Goal: Contribute content: Share content

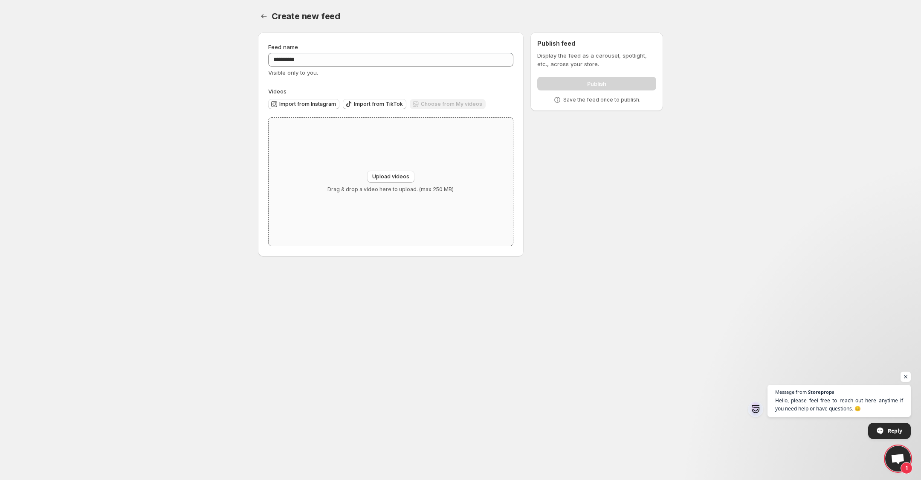
click at [337, 157] on div "Upload videos Drag & drop a video here to upload. (max 250 MB)" at bounding box center [391, 182] width 244 height 128
type input "**********"
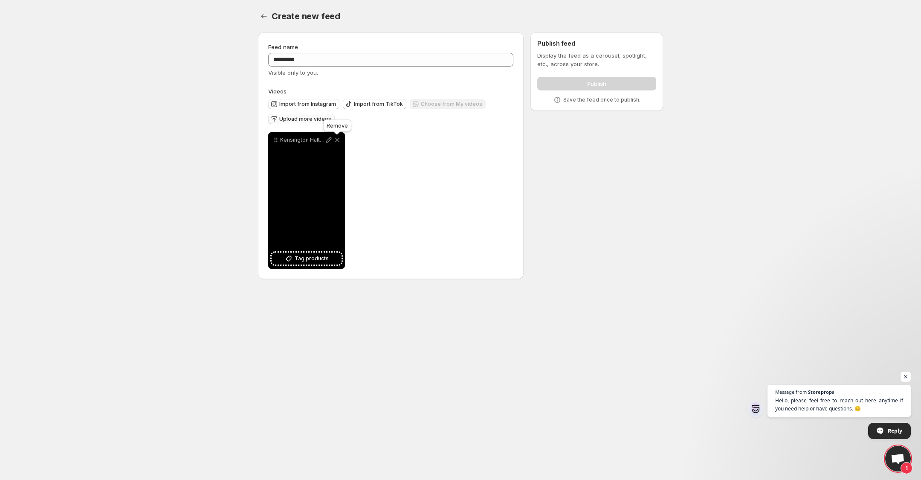
click at [321, 119] on span "Upload more videos" at bounding box center [305, 119] width 52 height 7
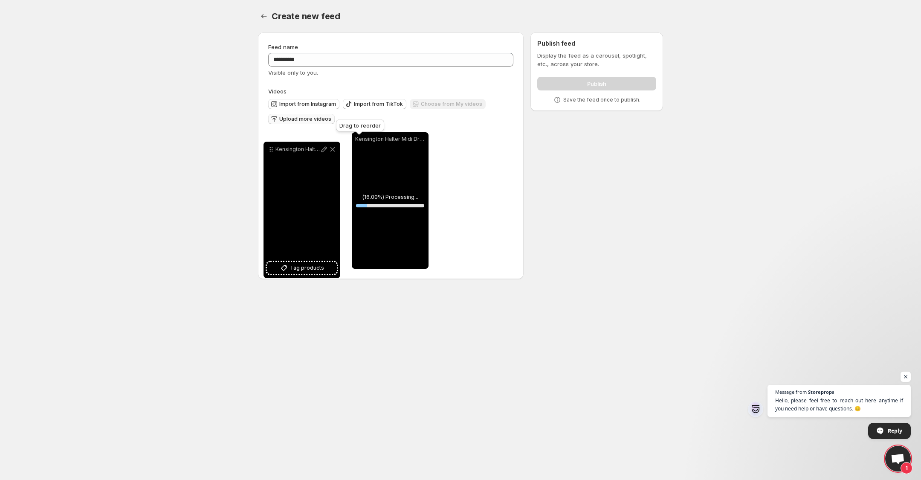
drag, startPoint x: 362, startPoint y: 143, endPoint x: 273, endPoint y: 153, distance: 88.8
click at [273, 153] on icon at bounding box center [271, 149] width 9 height 9
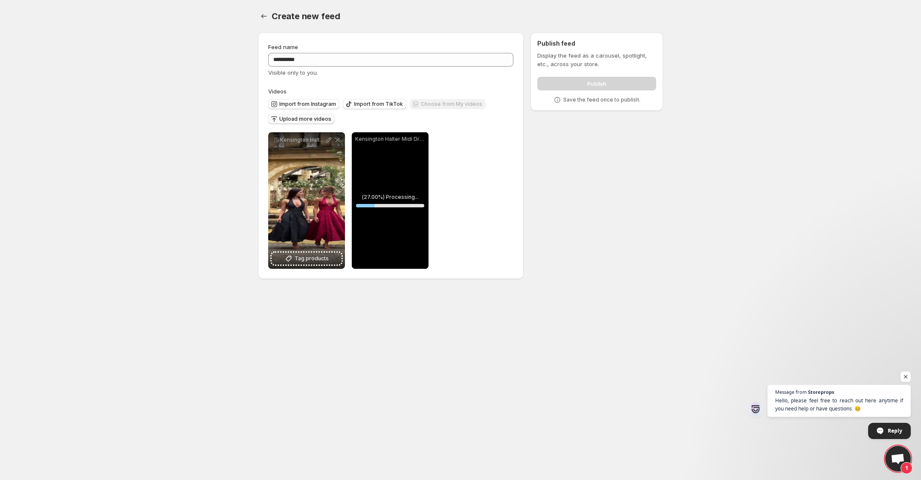
click at [308, 120] on span "Upload more videos" at bounding box center [305, 119] width 52 height 7
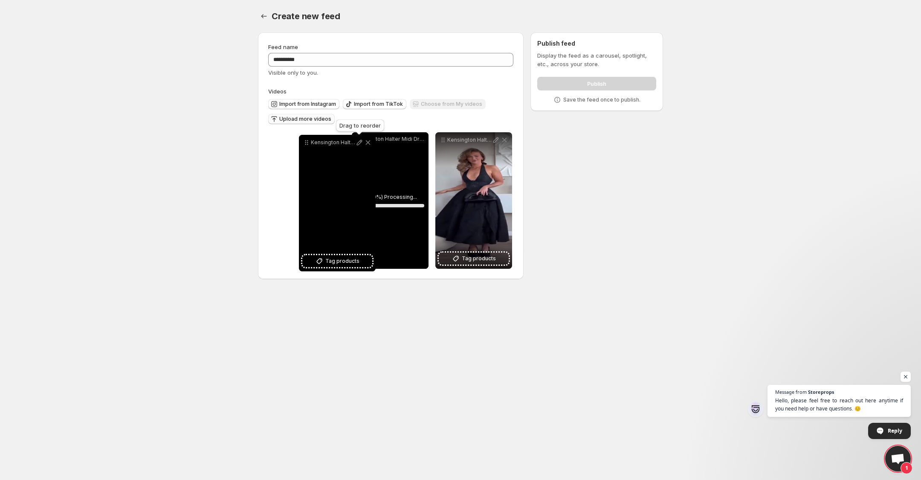
drag, startPoint x: 359, startPoint y: 141, endPoint x: 294, endPoint y: 145, distance: 65.0
click at [302, 145] on icon at bounding box center [306, 142] width 9 height 9
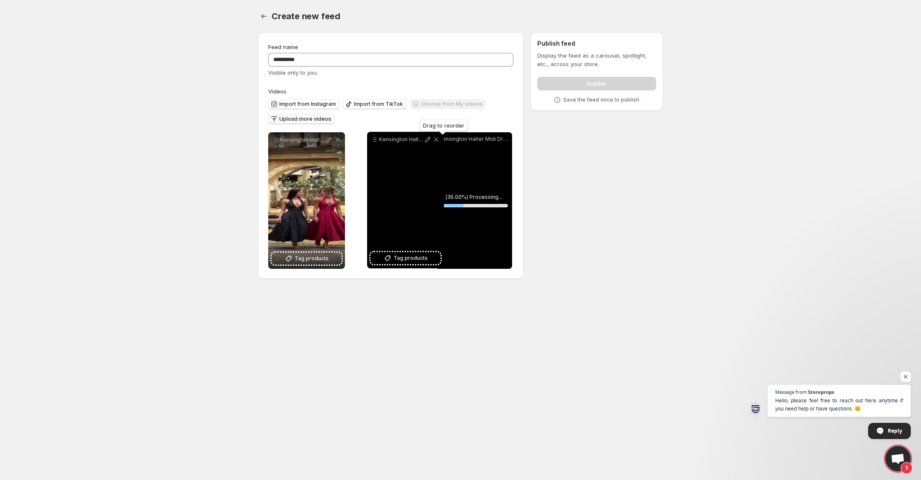
drag, startPoint x: 447, startPoint y: 139, endPoint x: 374, endPoint y: 139, distance: 72.9
click at [374, 139] on icon at bounding box center [375, 139] width 9 height 9
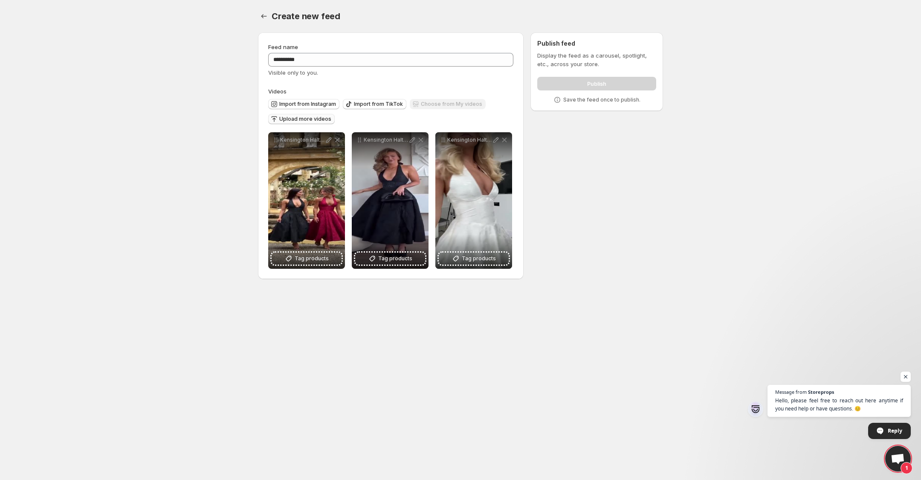
click at [286, 121] on span "Upload more videos" at bounding box center [305, 119] width 52 height 7
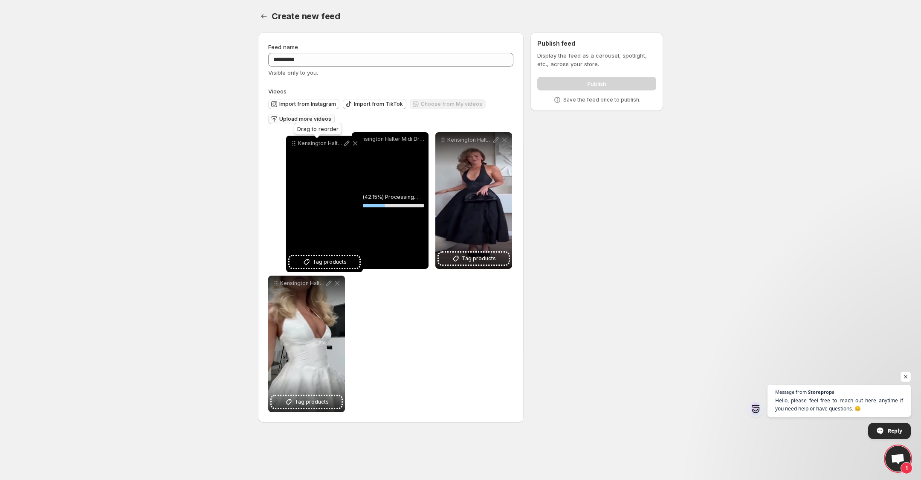
drag, startPoint x: 357, startPoint y: 140, endPoint x: 289, endPoint y: 143, distance: 68.3
click at [290, 143] on icon at bounding box center [294, 143] width 9 height 9
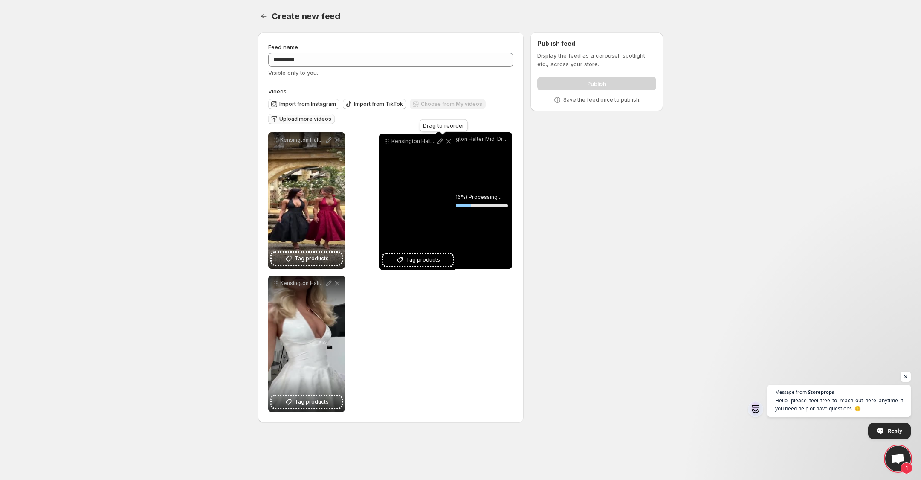
drag, startPoint x: 444, startPoint y: 141, endPoint x: 378, endPoint y: 147, distance: 66.0
click at [388, 142] on icon at bounding box center [388, 141] width 1 height 1
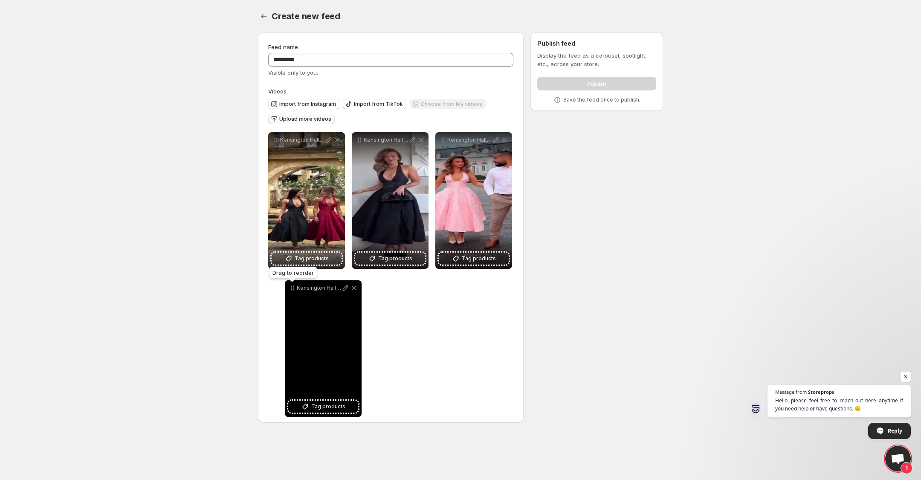
drag, startPoint x: 276, startPoint y: 286, endPoint x: 292, endPoint y: 291, distance: 17.3
click at [292, 291] on icon at bounding box center [292, 288] width 9 height 9
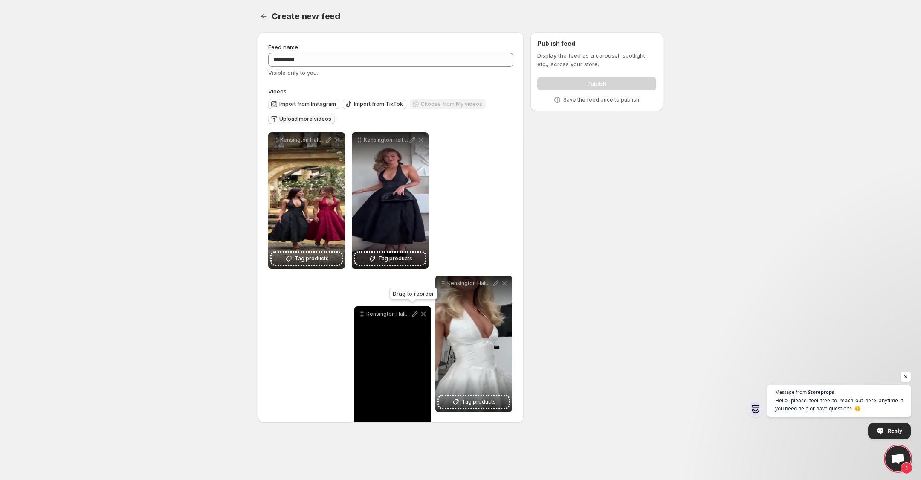
drag, startPoint x: 445, startPoint y: 140, endPoint x: 364, endPoint y: 314, distance: 192.0
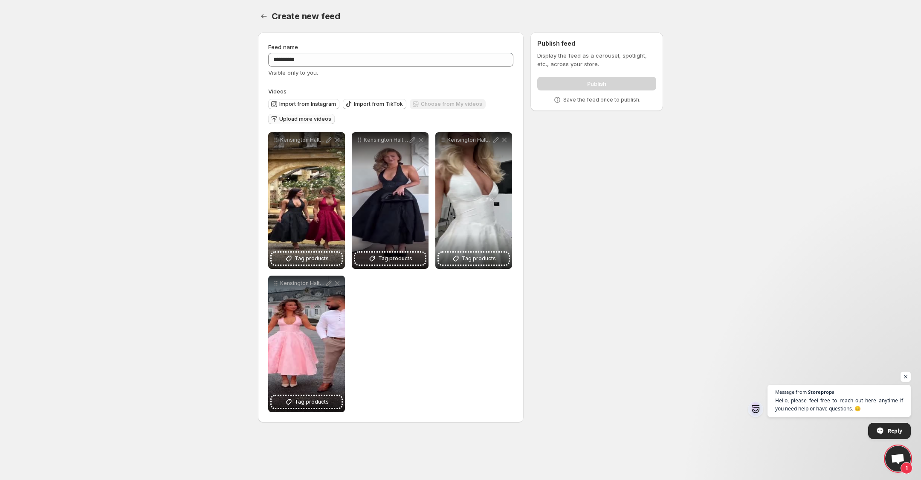
click at [310, 123] on button "Upload more videos" at bounding box center [301, 119] width 67 height 10
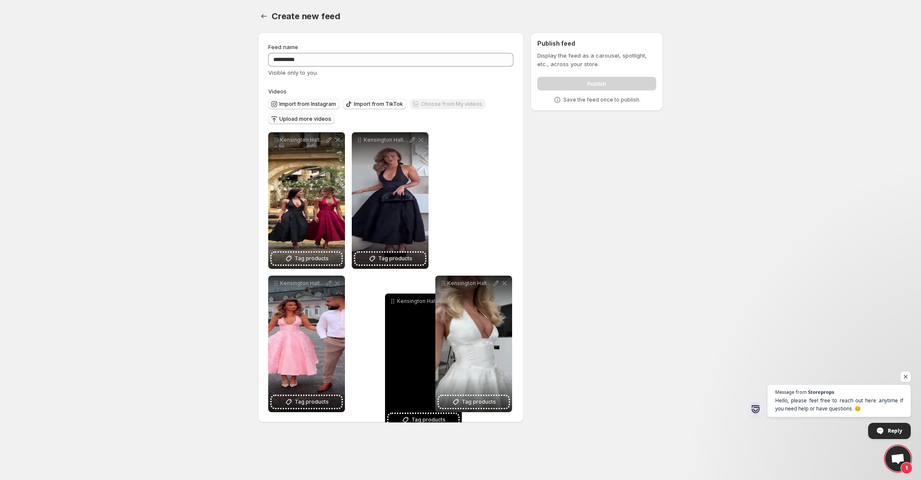
drag, startPoint x: 278, startPoint y: 139, endPoint x: 381, endPoint y: 299, distance: 189.8
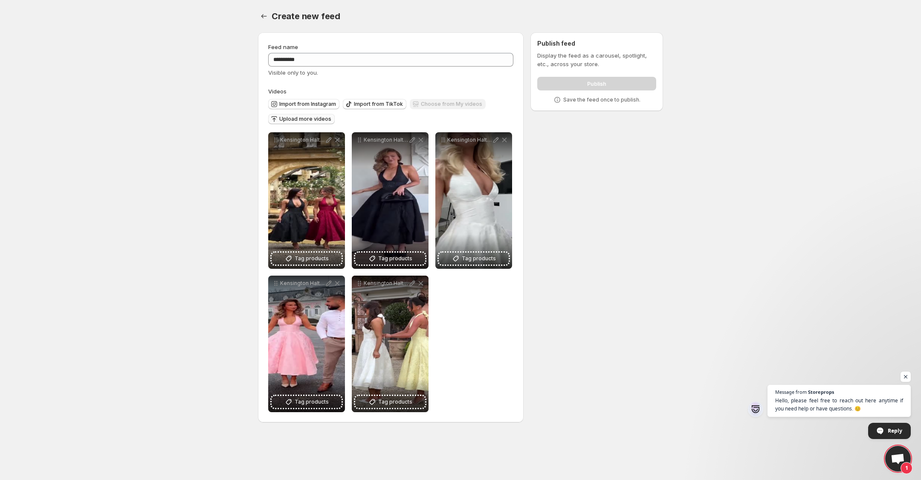
click at [320, 122] on span "Upload more videos" at bounding box center [305, 119] width 52 height 7
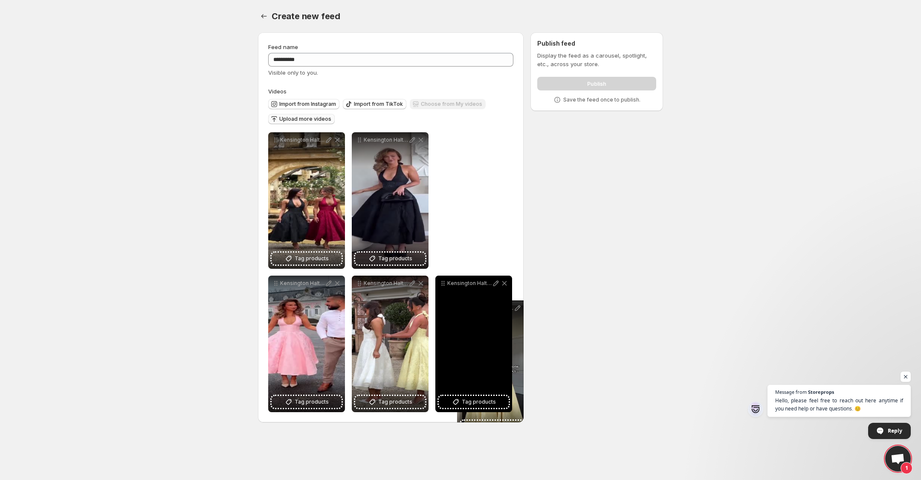
drag, startPoint x: 276, startPoint y: 139, endPoint x: 465, endPoint y: 308, distance: 253.2
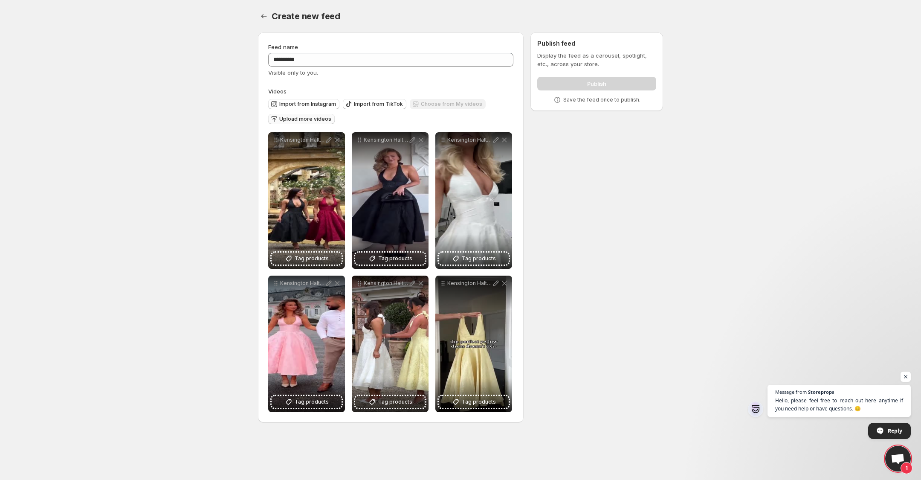
click at [288, 116] on span "Upload more videos" at bounding box center [305, 119] width 52 height 7
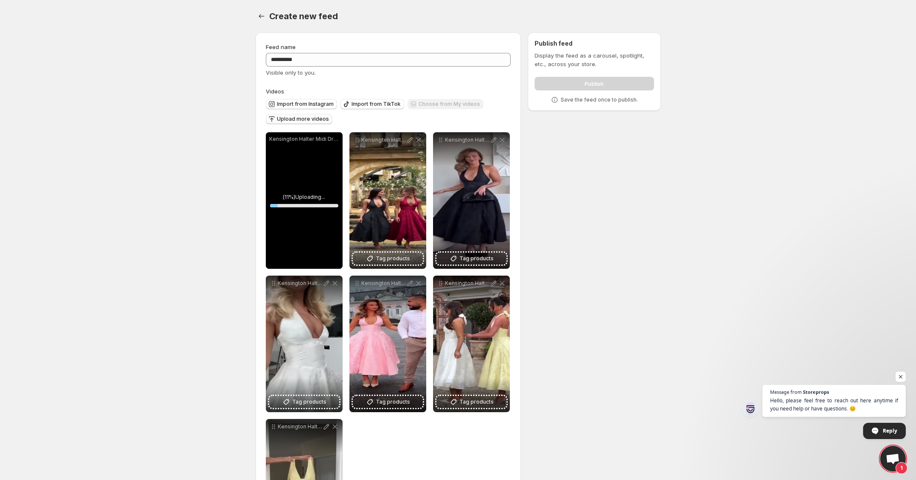
scroll to position [97, 0]
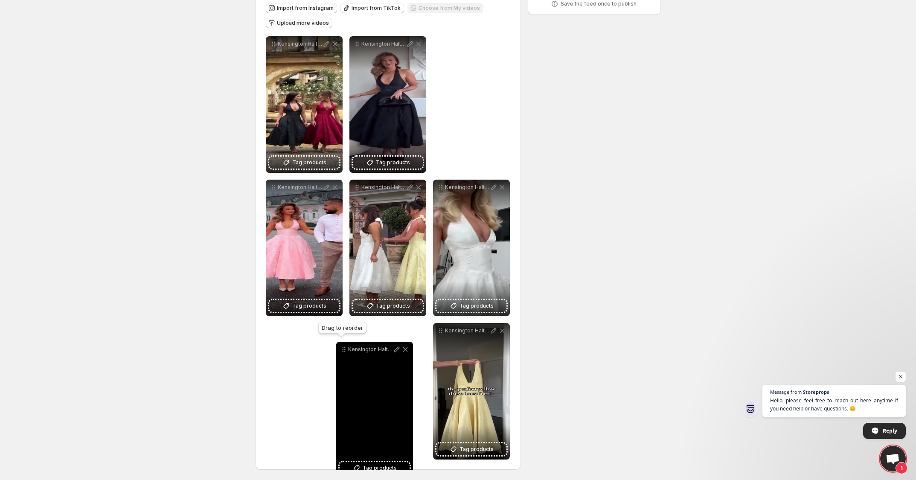
drag, startPoint x: 273, startPoint y: 44, endPoint x: 344, endPoint y: 350, distance: 313.4
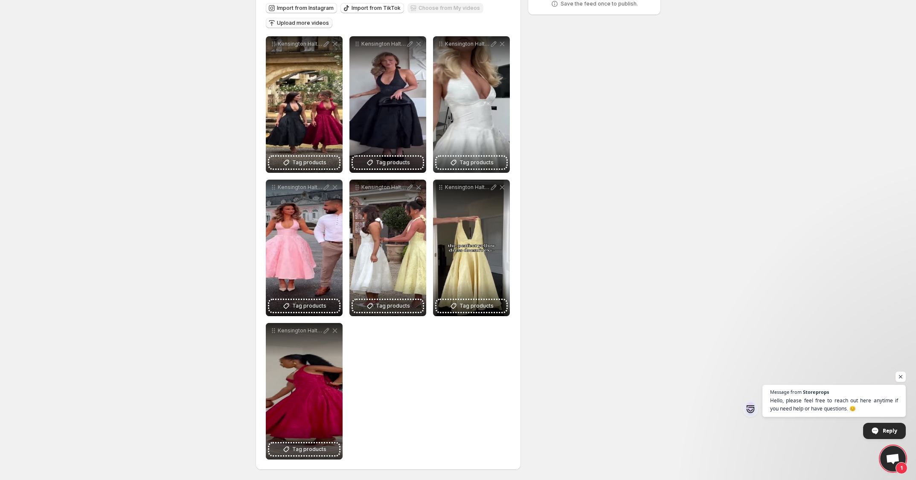
click at [311, 29] on div "Upload more videos" at bounding box center [299, 24] width 67 height 12
click at [310, 26] on span "Upload more videos" at bounding box center [303, 23] width 52 height 7
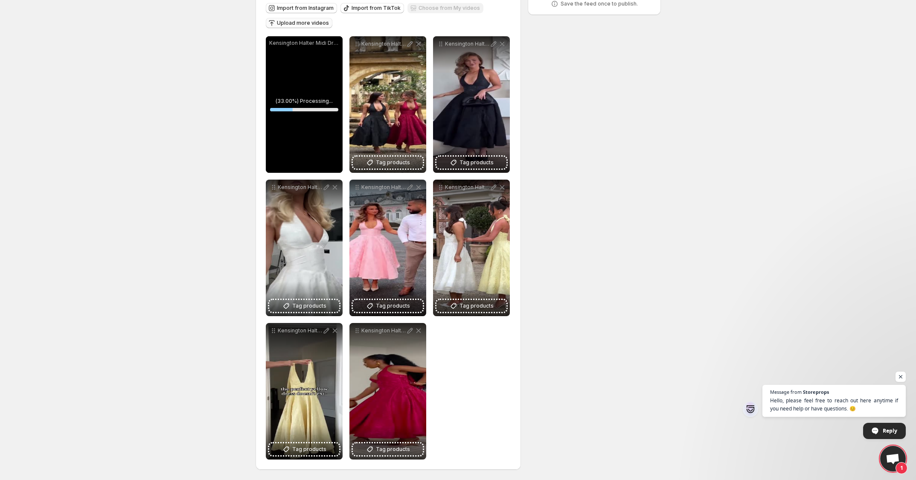
click at [291, 23] on span "Upload more videos" at bounding box center [303, 23] width 52 height 7
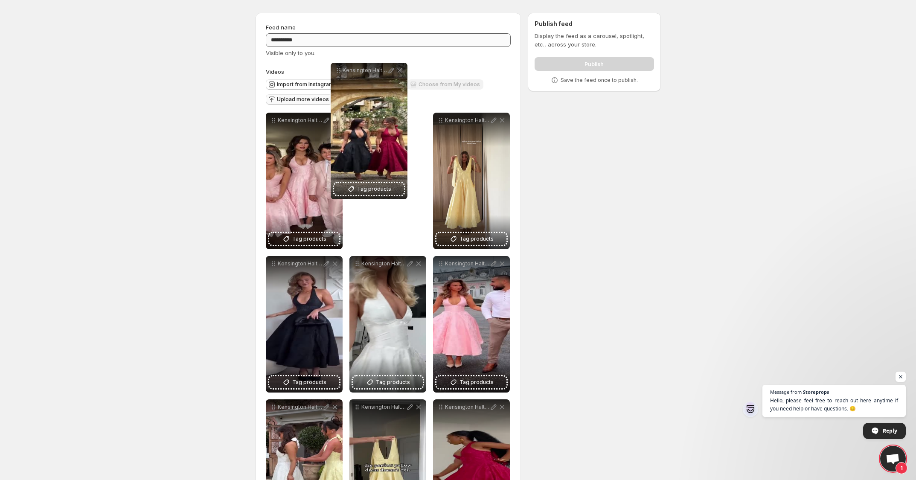
scroll to position [0, 0]
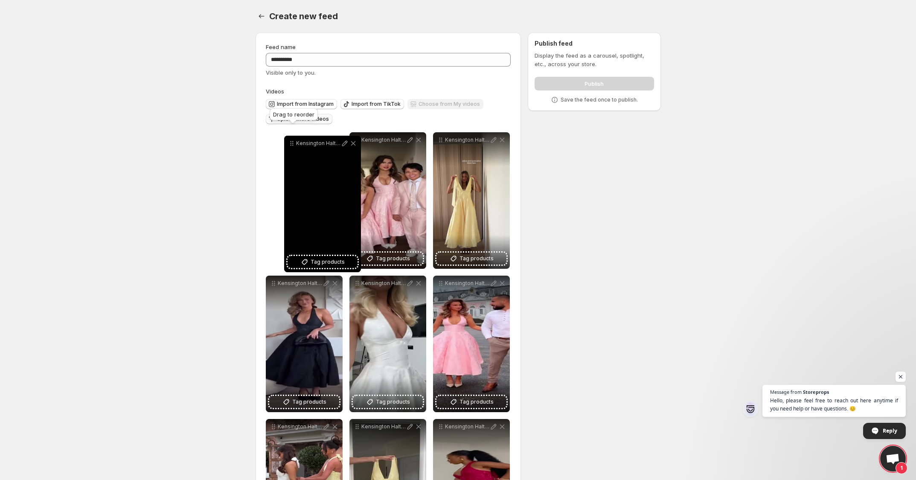
drag, startPoint x: 439, startPoint y: 44, endPoint x: 291, endPoint y: 146, distance: 180.0
click at [291, 146] on icon at bounding box center [291, 143] width 9 height 9
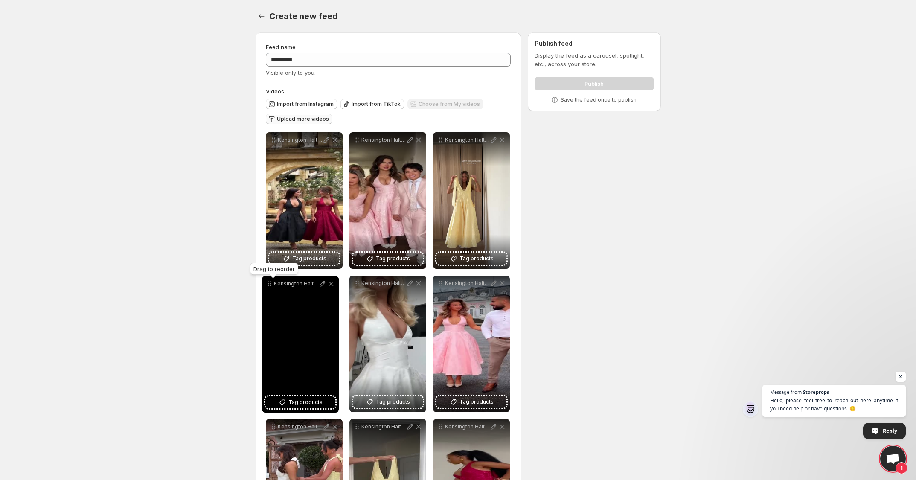
click at [273, 285] on icon at bounding box center [269, 283] width 9 height 9
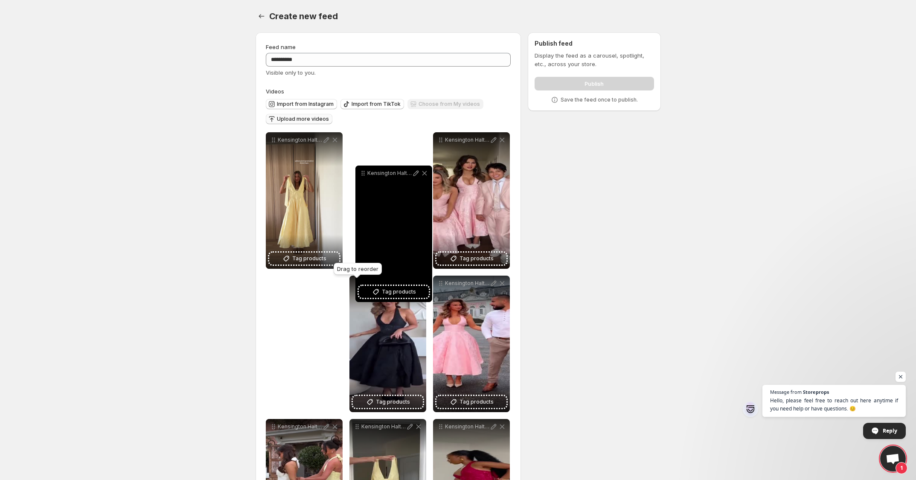
drag, startPoint x: 357, startPoint y: 287, endPoint x: 363, endPoint y: 176, distance: 111.5
click at [363, 176] on icon at bounding box center [363, 173] width 9 height 9
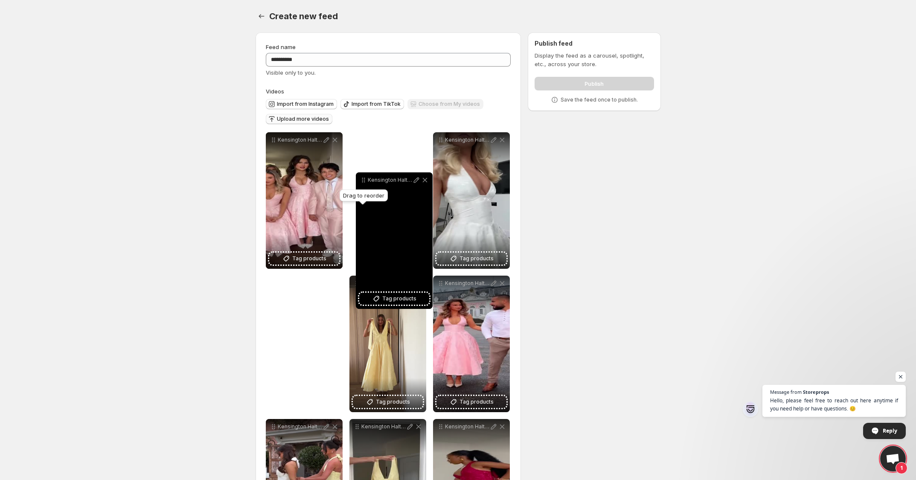
drag, startPoint x: 354, startPoint y: 285, endPoint x: 360, endPoint y: 175, distance: 110.6
click at [360, 176] on icon at bounding box center [363, 180] width 9 height 9
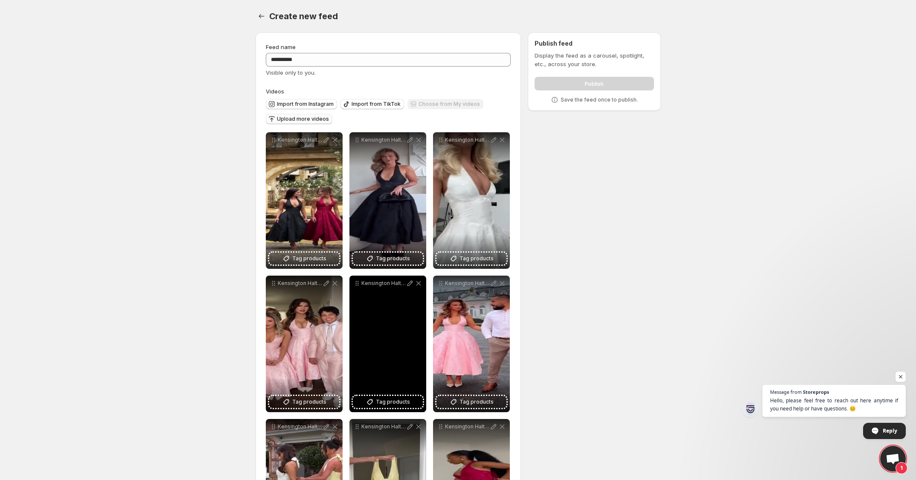
scroll to position [53, 0]
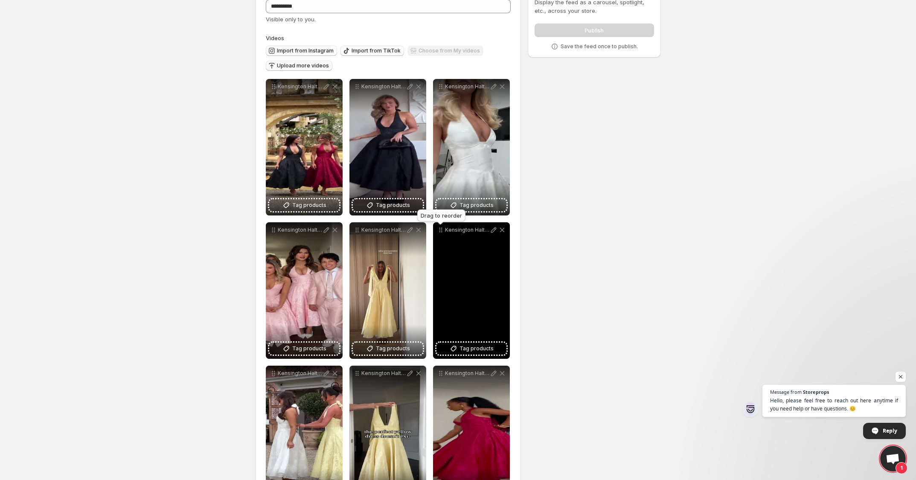
click at [444, 229] on div "Kensington Halter Midi Dress - Video 4" at bounding box center [471, 230] width 70 height 9
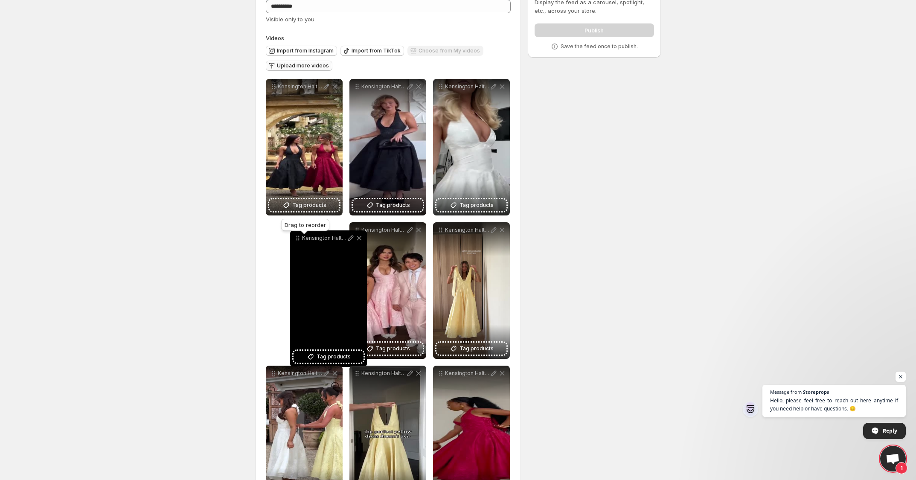
drag, startPoint x: 440, startPoint y: 233, endPoint x: 297, endPoint y: 241, distance: 143.1
click at [297, 241] on icon at bounding box center [297, 238] width 9 height 9
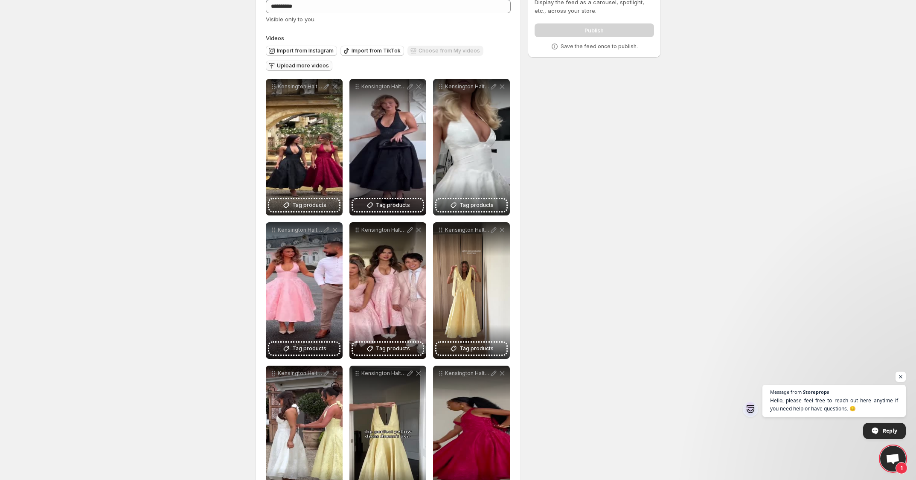
scroll to position [97, 0]
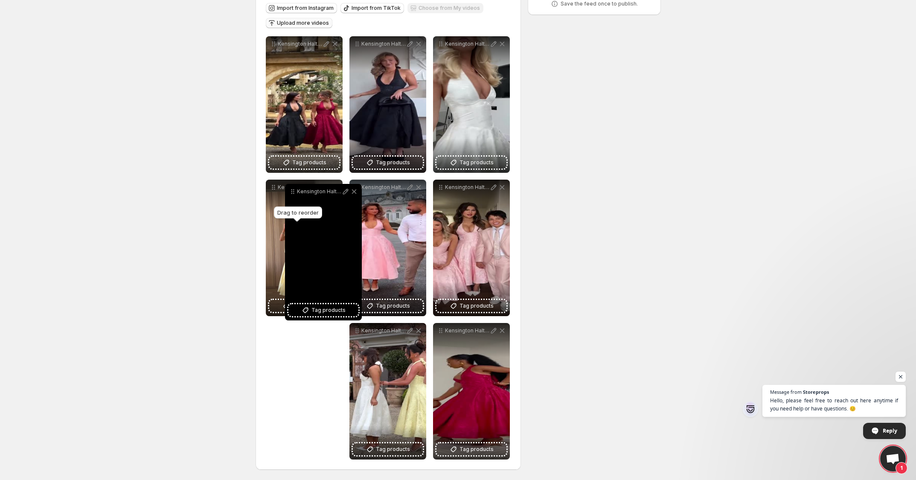
drag, startPoint x: 358, startPoint y: 329, endPoint x: 293, endPoint y: 190, distance: 153.4
click at [293, 190] on icon at bounding box center [292, 191] width 9 height 9
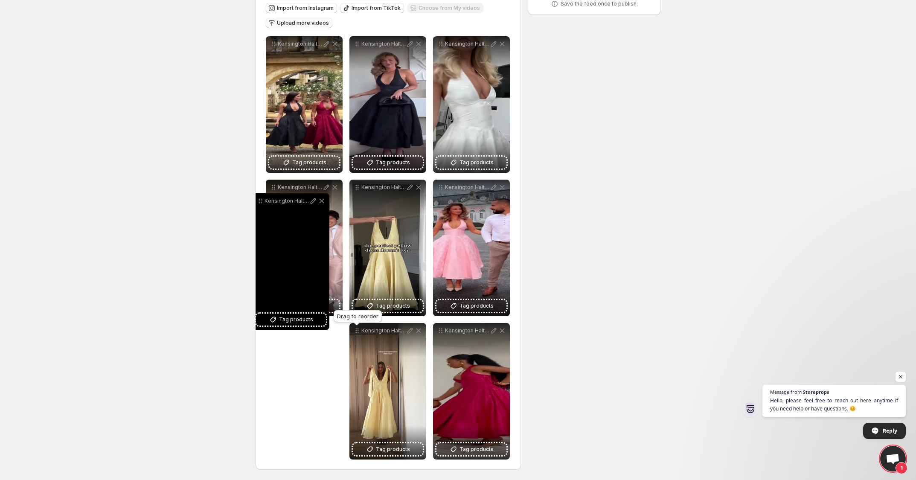
drag, startPoint x: 359, startPoint y: 334, endPoint x: 261, endPoint y: 204, distance: 162.4
click at [261, 204] on icon at bounding box center [260, 201] width 9 height 9
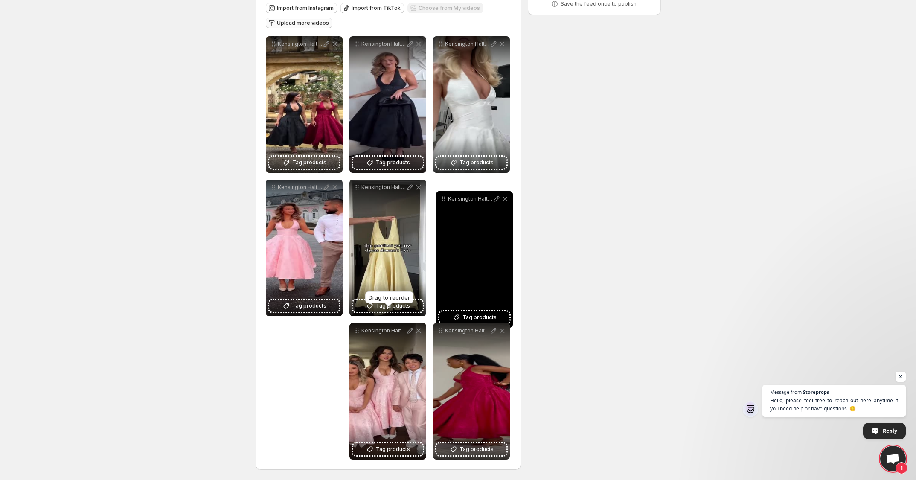
drag, startPoint x: 357, startPoint y: 333, endPoint x: 444, endPoint y: 201, distance: 157.7
click at [444, 201] on icon at bounding box center [443, 199] width 9 height 9
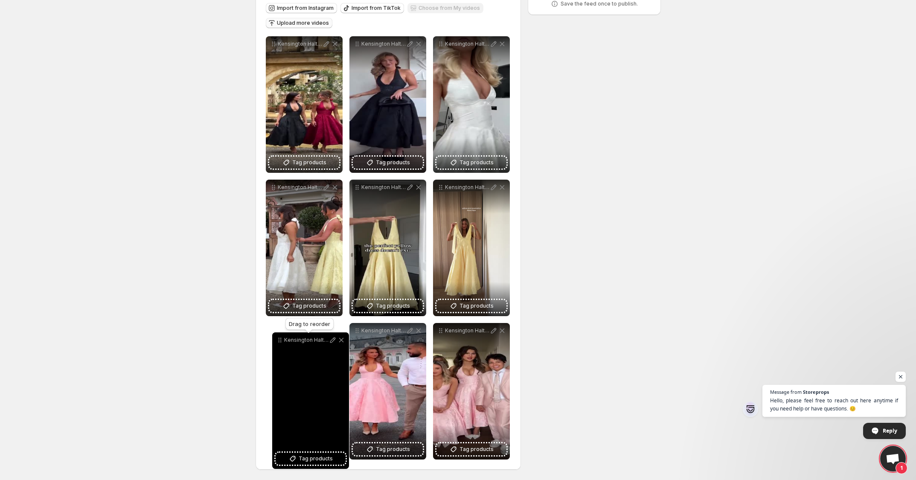
drag, startPoint x: 440, startPoint y: 329, endPoint x: 281, endPoint y: 340, distance: 159.9
click at [281, 340] on icon at bounding box center [280, 340] width 9 height 9
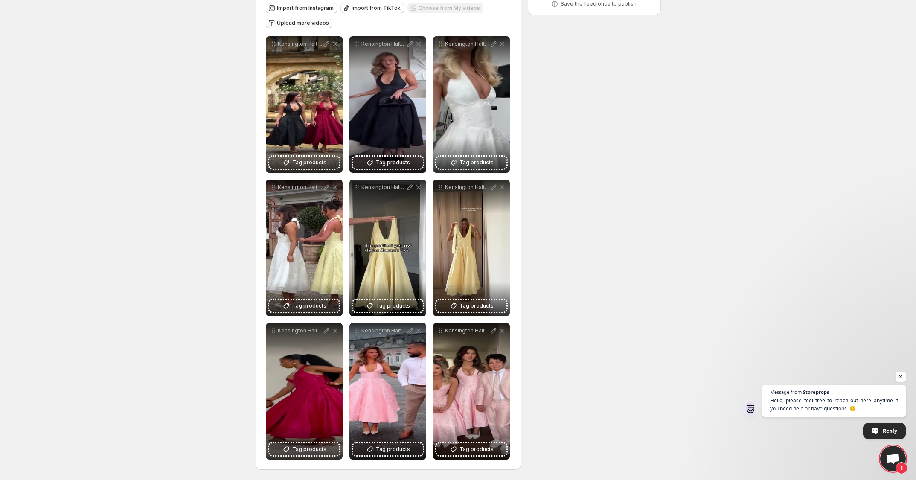
scroll to position [0, 0]
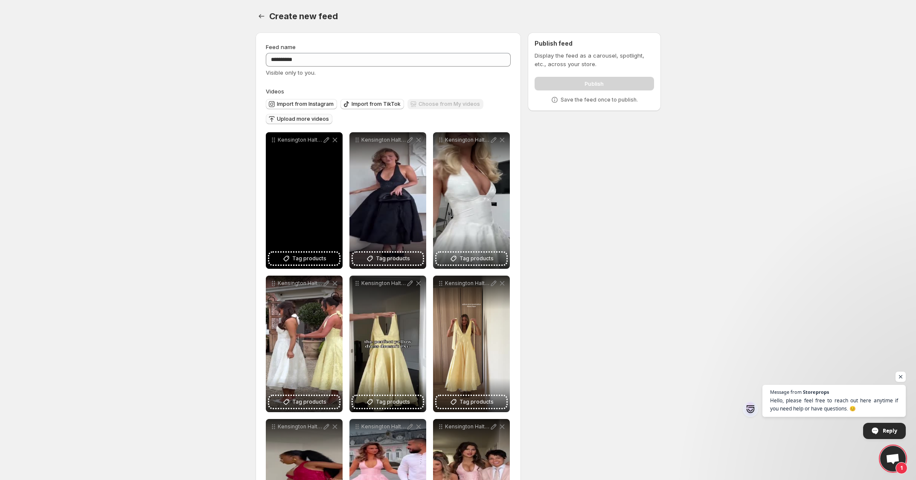
click at [304, 247] on div "Kensington Halter Midi Dress - Video 1" at bounding box center [304, 200] width 77 height 136
click at [303, 254] on button "Tag products" at bounding box center [304, 259] width 70 height 12
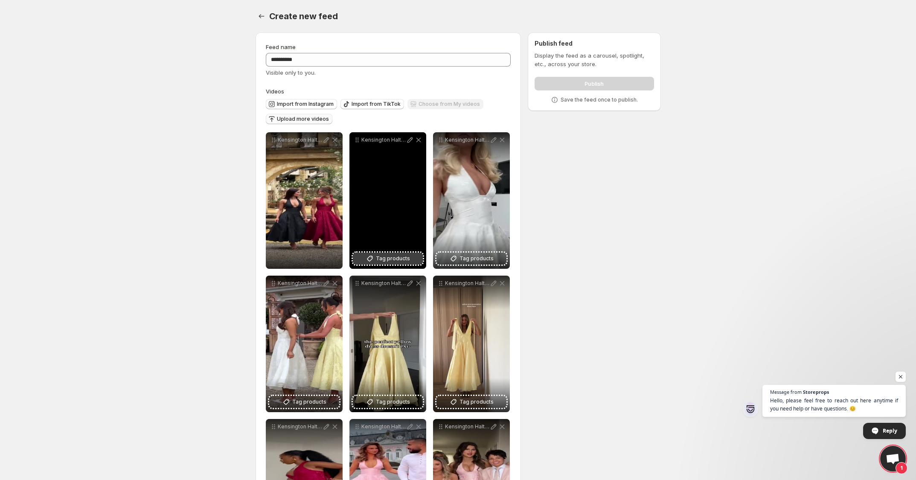
click at [387, 258] on span "Tag products" at bounding box center [393, 258] width 34 height 9
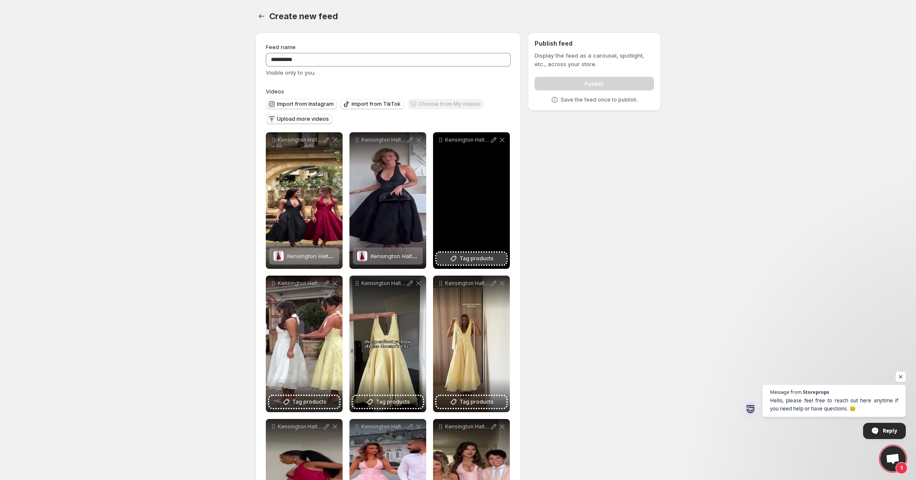
click at [463, 259] on span "Tag products" at bounding box center [476, 258] width 34 height 9
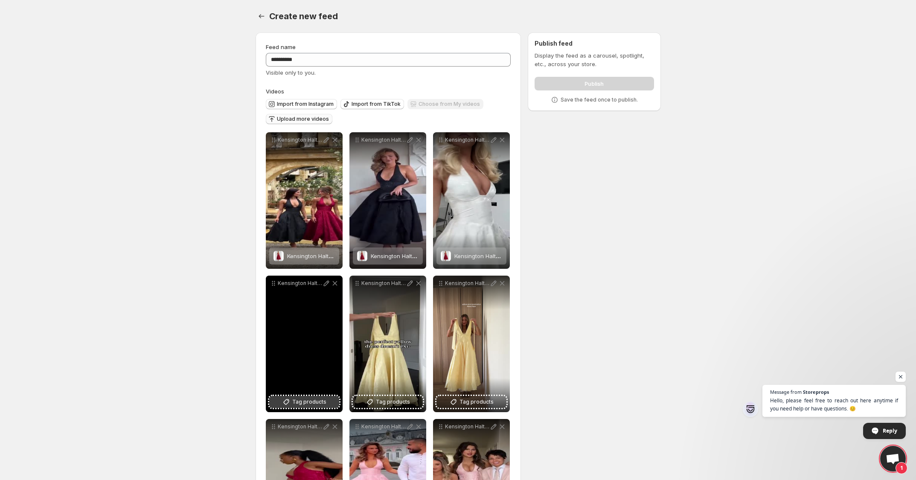
click at [316, 399] on span "Tag products" at bounding box center [309, 402] width 34 height 9
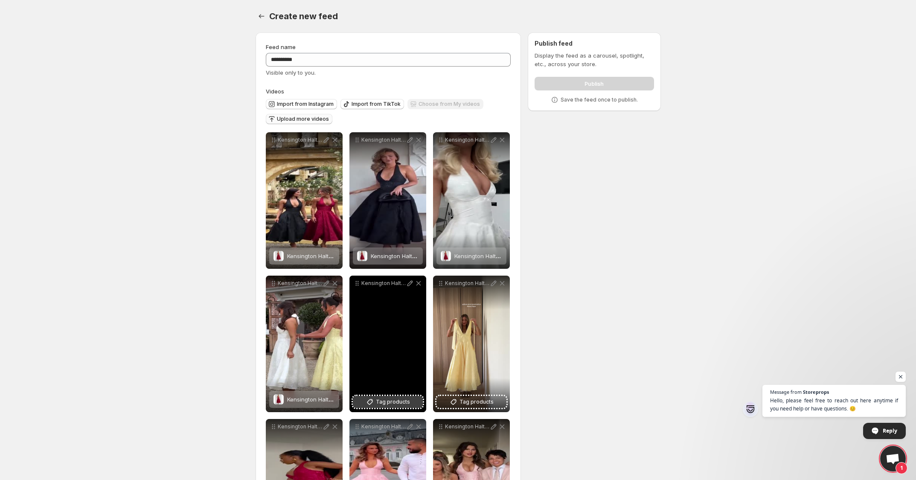
click at [388, 397] on button "Tag products" at bounding box center [388, 402] width 70 height 12
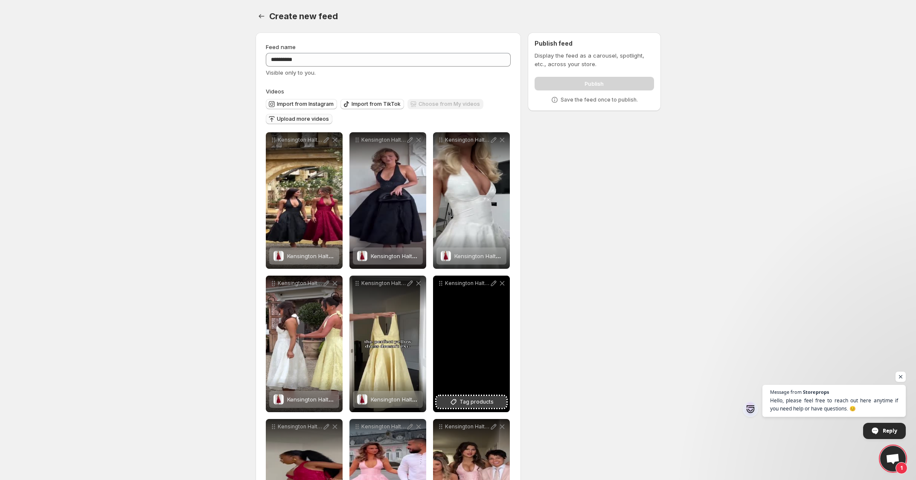
click at [485, 401] on span "Tag products" at bounding box center [476, 402] width 34 height 9
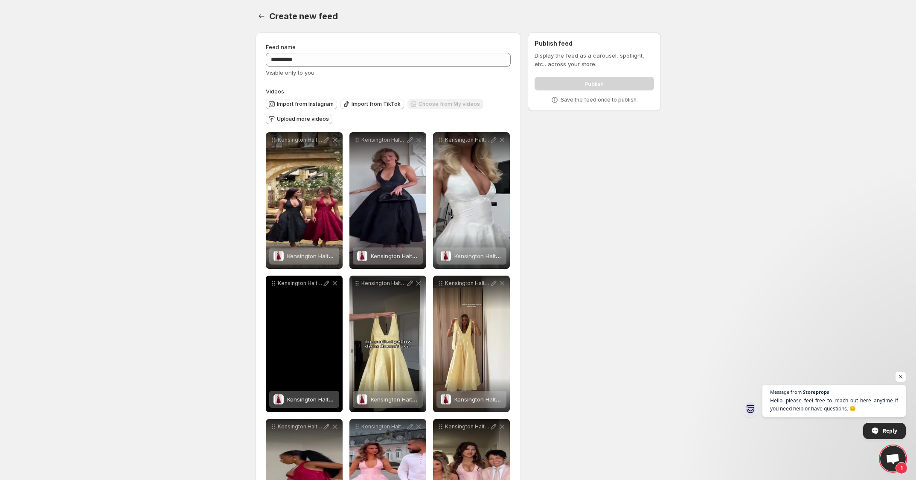
scroll to position [97, 0]
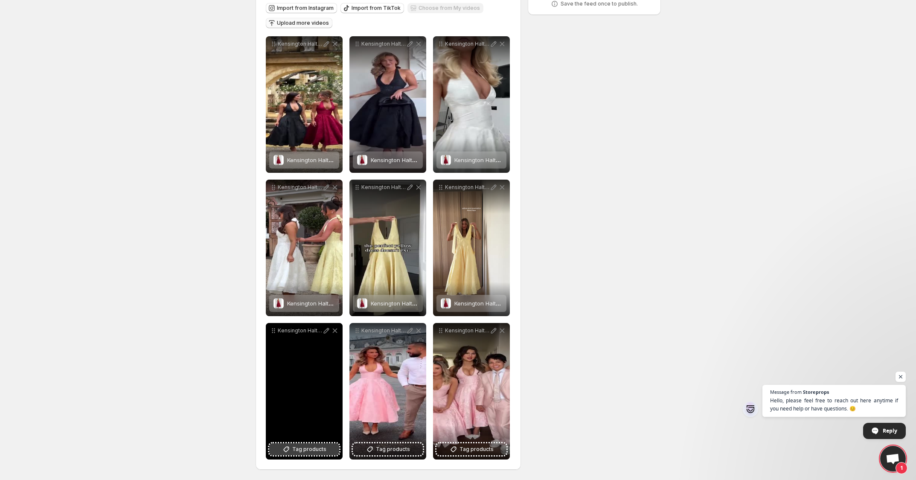
click at [297, 450] on span "Tag products" at bounding box center [309, 449] width 34 height 9
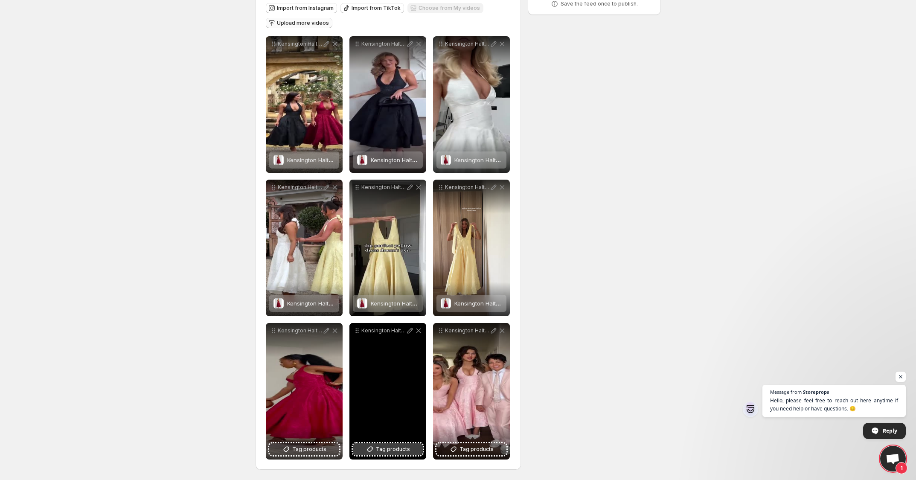
click at [414, 448] on button "Tag products" at bounding box center [388, 449] width 70 height 12
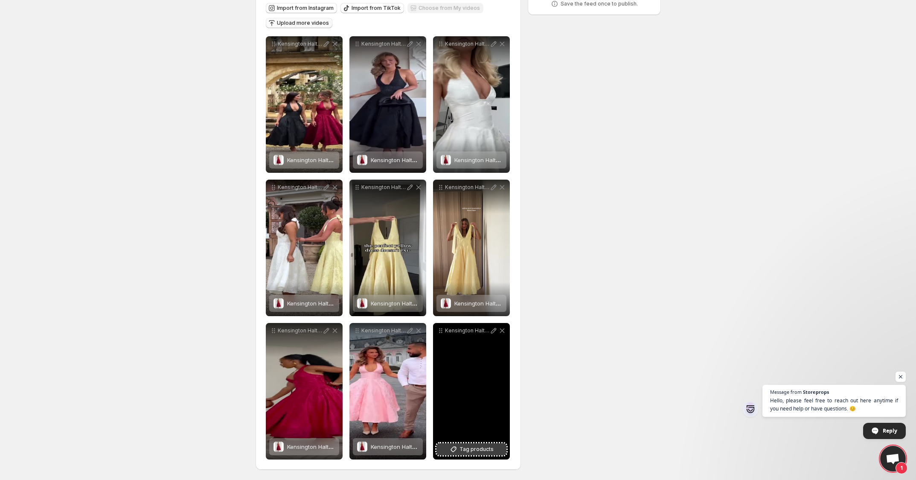
click at [491, 450] on span "Tag products" at bounding box center [476, 449] width 34 height 9
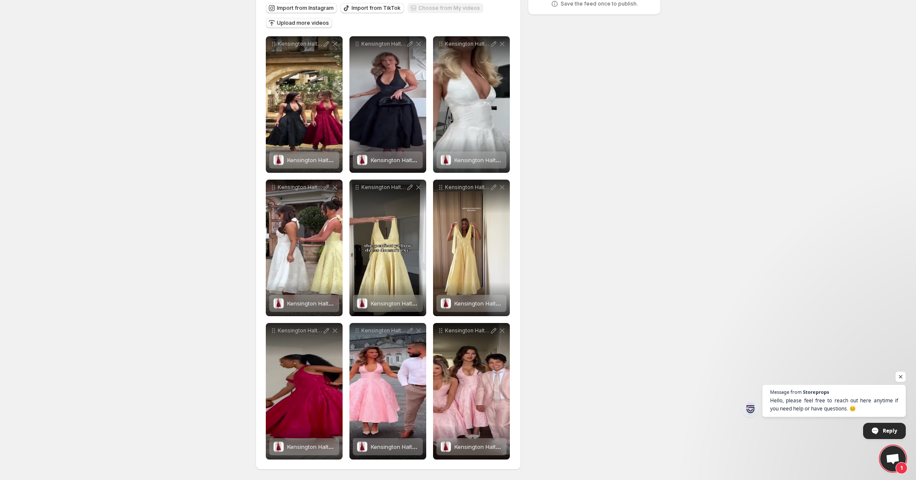
scroll to position [0, 0]
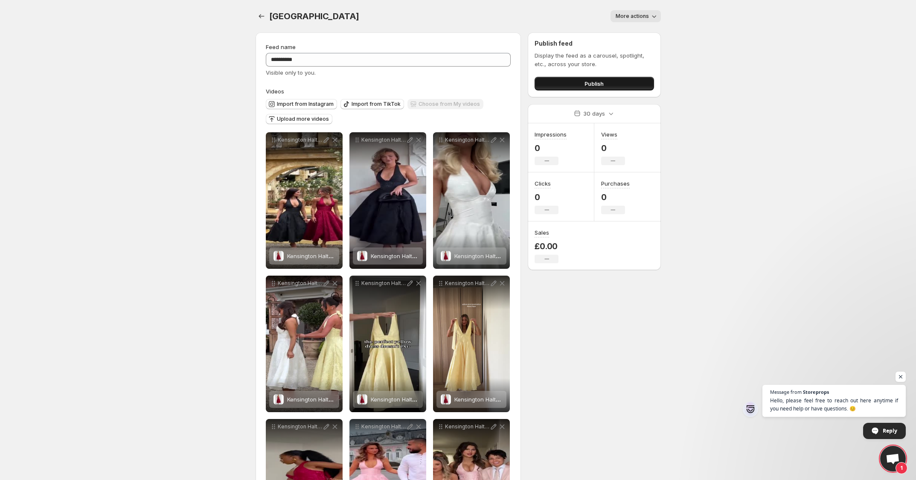
click at [572, 83] on button "Publish" at bounding box center [593, 84] width 119 height 14
click at [653, 5] on div "[GEOGRAPHIC_DATA]. This page is ready Kensington More actions More actions More…" at bounding box center [457, 16] width 405 height 32
click at [647, 15] on span "More actions" at bounding box center [631, 16] width 33 height 7
click at [702, 26] on body "**********" at bounding box center [458, 240] width 916 height 480
click at [630, 81] on button "Publish" at bounding box center [593, 84] width 119 height 14
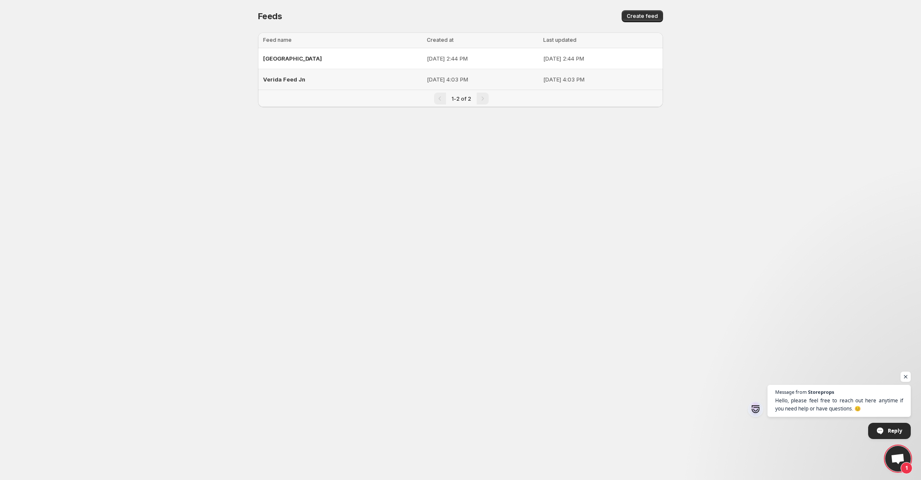
click at [295, 79] on span "Verida Feed Jn" at bounding box center [284, 79] width 42 height 7
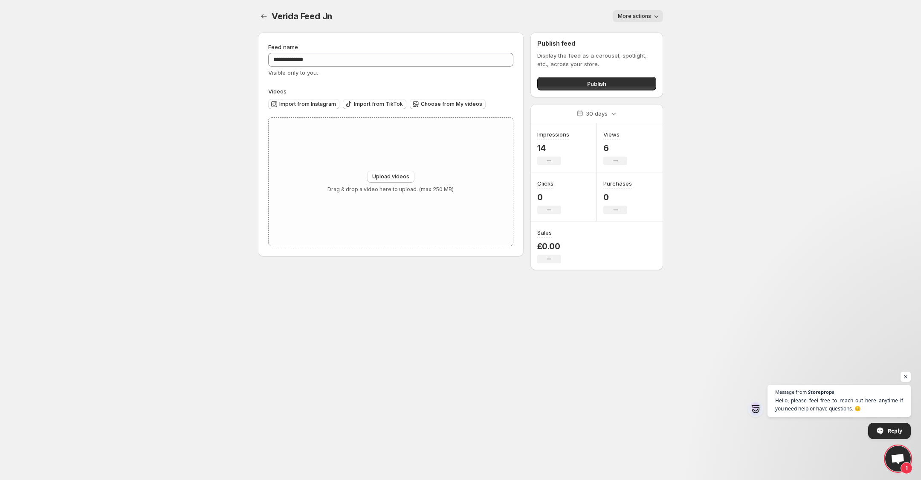
click at [640, 13] on span "More actions" at bounding box center [634, 16] width 33 height 7
click at [630, 32] on span "Delete" at bounding box center [627, 33] width 17 height 7
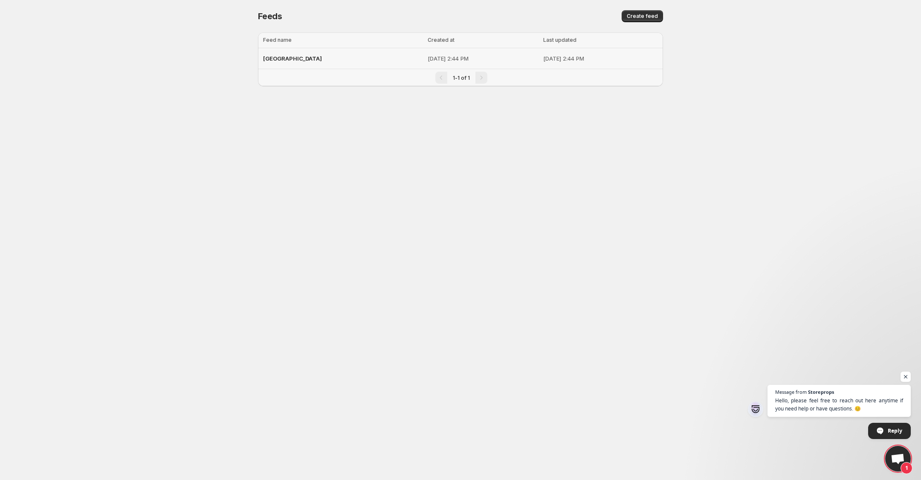
click at [428, 61] on p "[DATE] 2:44 PM" at bounding box center [483, 58] width 110 height 9
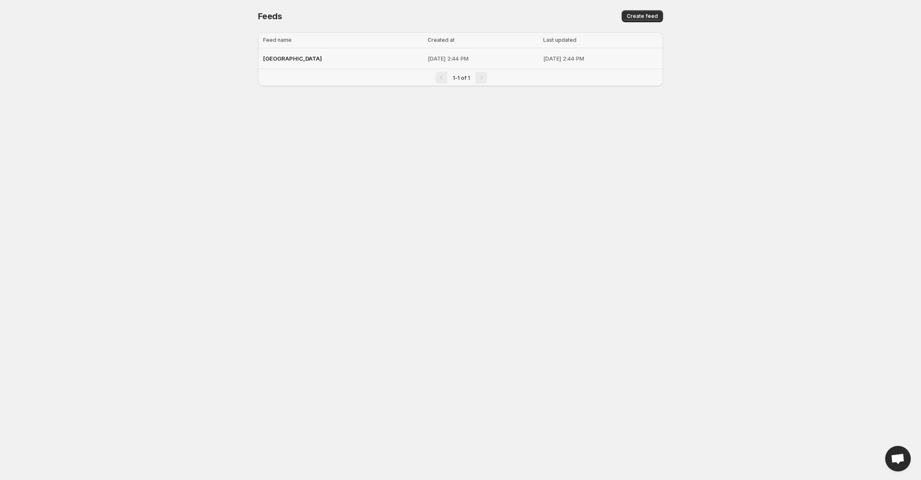
click at [480, 55] on p "[DATE] 2:44 PM" at bounding box center [483, 58] width 110 height 9
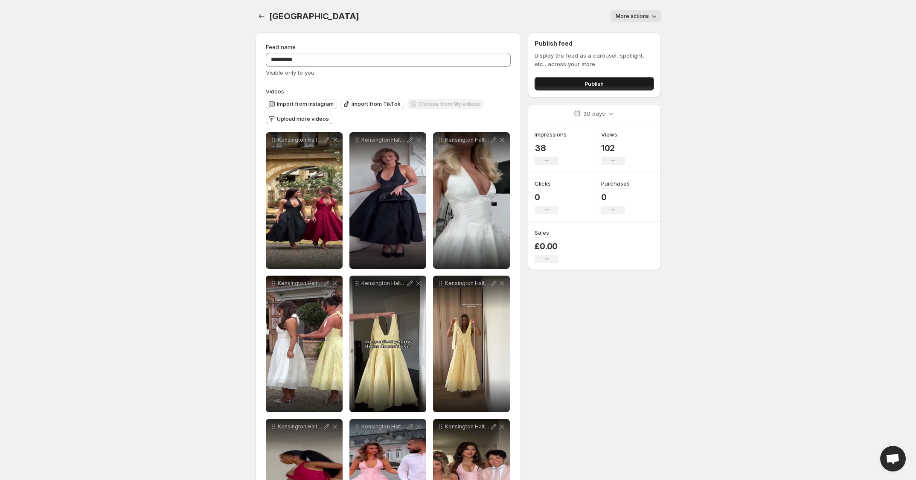
click at [562, 84] on button "Publish" at bounding box center [593, 84] width 119 height 14
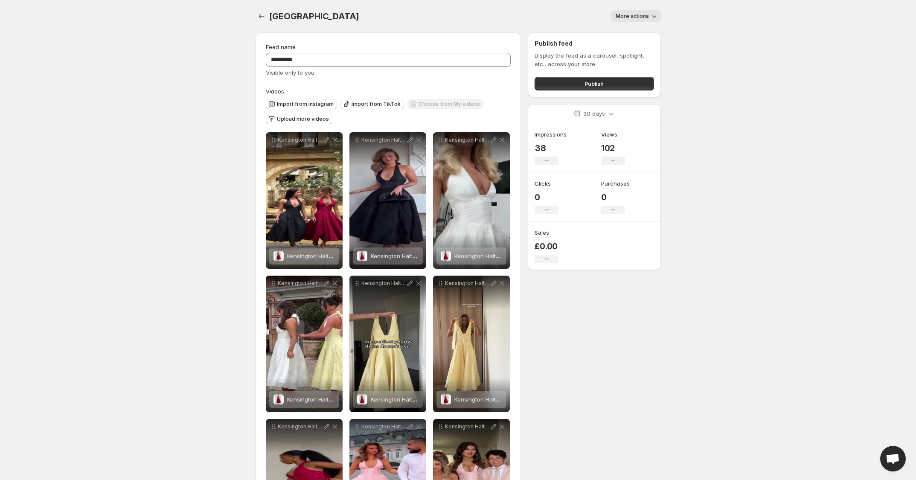
drag, startPoint x: 200, startPoint y: 64, endPoint x: 191, endPoint y: 66, distance: 9.5
drag, startPoint x: 191, startPoint y: 66, endPoint x: 160, endPoint y: 56, distance: 32.6
click at [159, 54] on body "**********" at bounding box center [458, 240] width 916 height 480
click at [642, 16] on span "More actions" at bounding box center [631, 16] width 33 height 7
click at [625, 33] on span "Delete" at bounding box center [625, 33] width 17 height 7
